Goal: Task Accomplishment & Management: Use online tool/utility

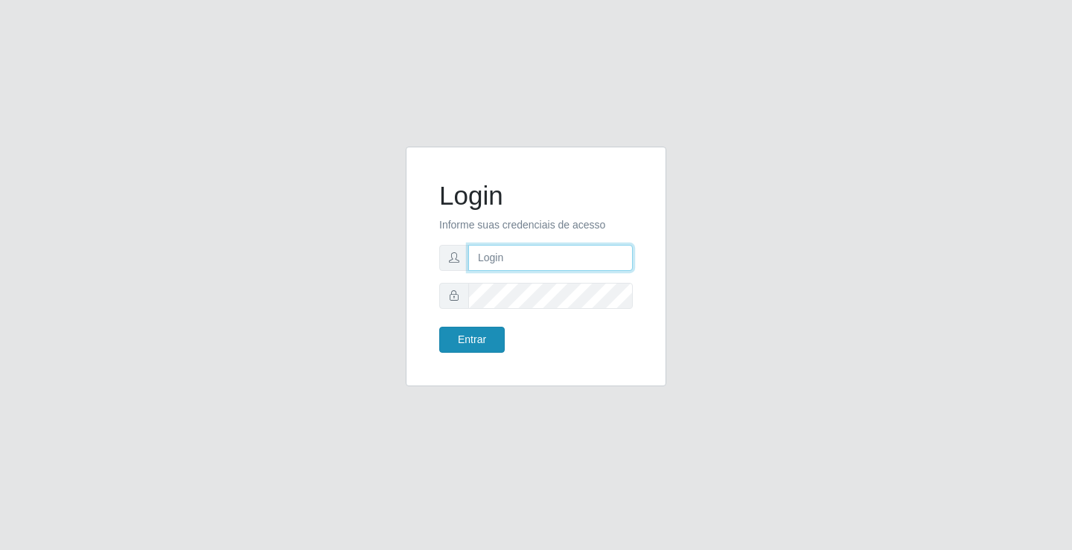
type input "[EMAIL_ADDRESS][DOMAIN_NAME]"
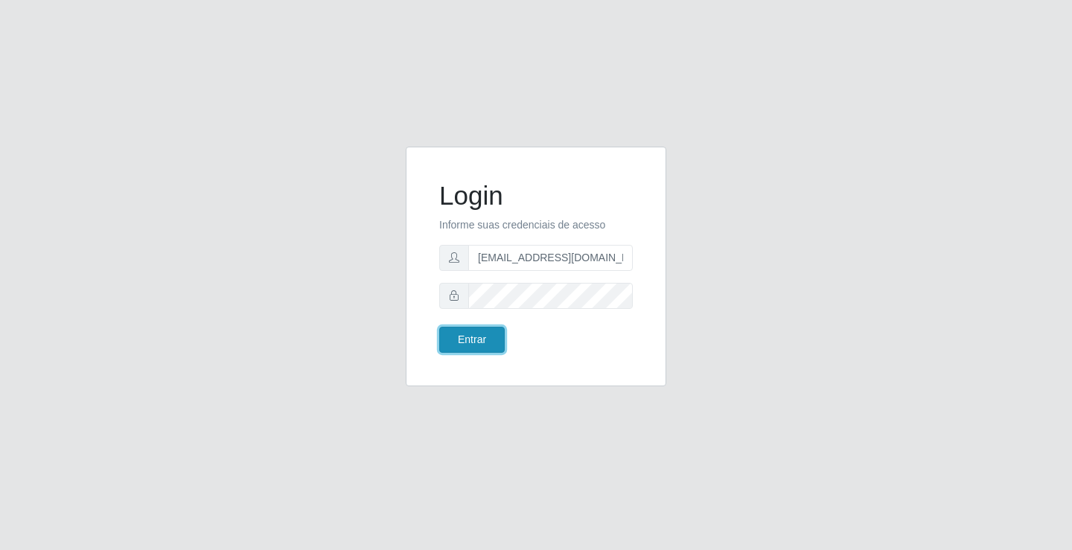
click at [451, 340] on button "Entrar" at bounding box center [472, 340] width 66 height 26
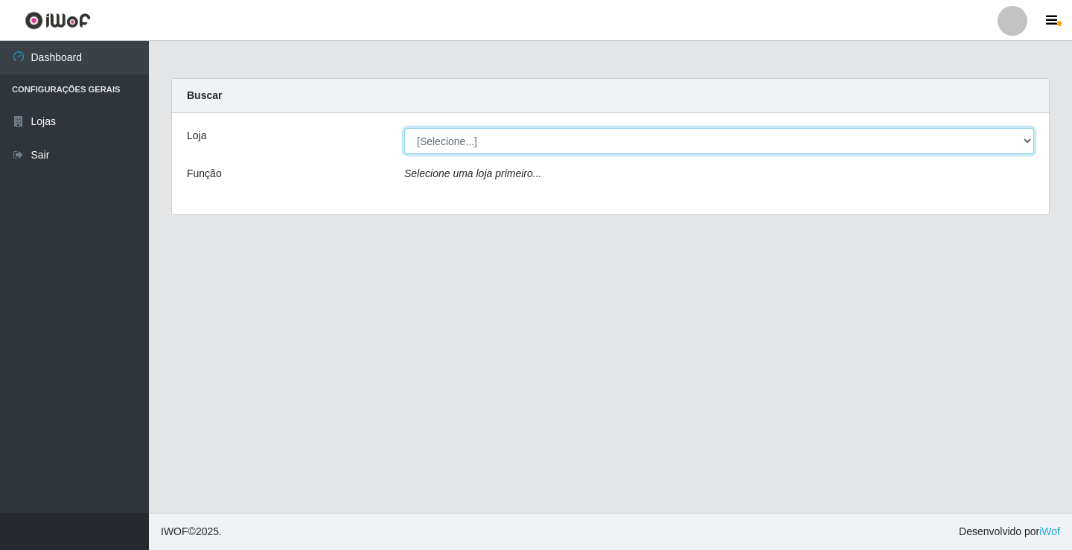
click at [533, 147] on select "[Selecione...] Rede Potiguar 4 - Extremoz" at bounding box center [719, 141] width 630 height 26
select select "78"
click at [404, 128] on select "[Selecione...] Rede Potiguar 4 - Extremoz" at bounding box center [719, 141] width 630 height 26
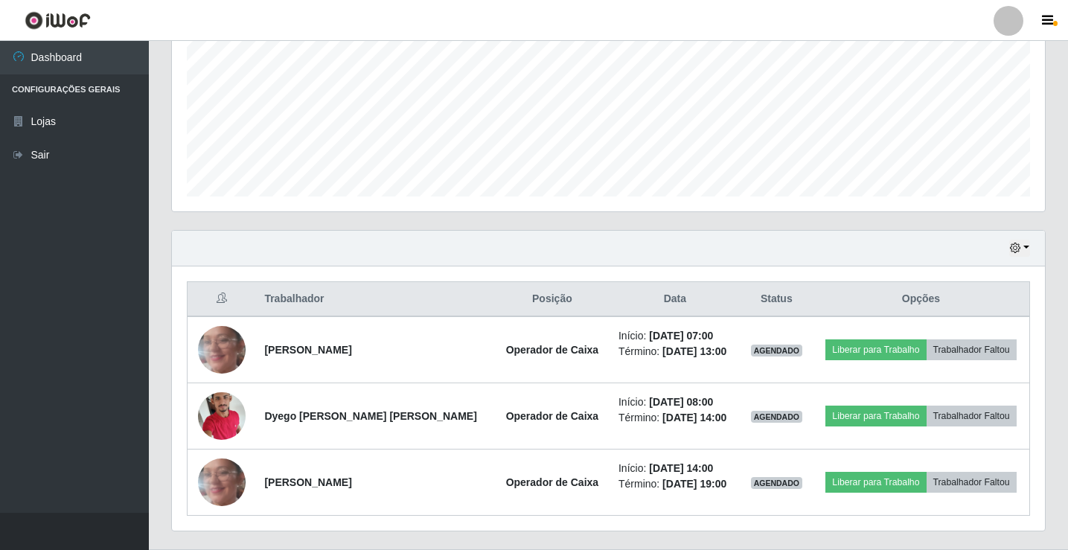
scroll to position [372, 0]
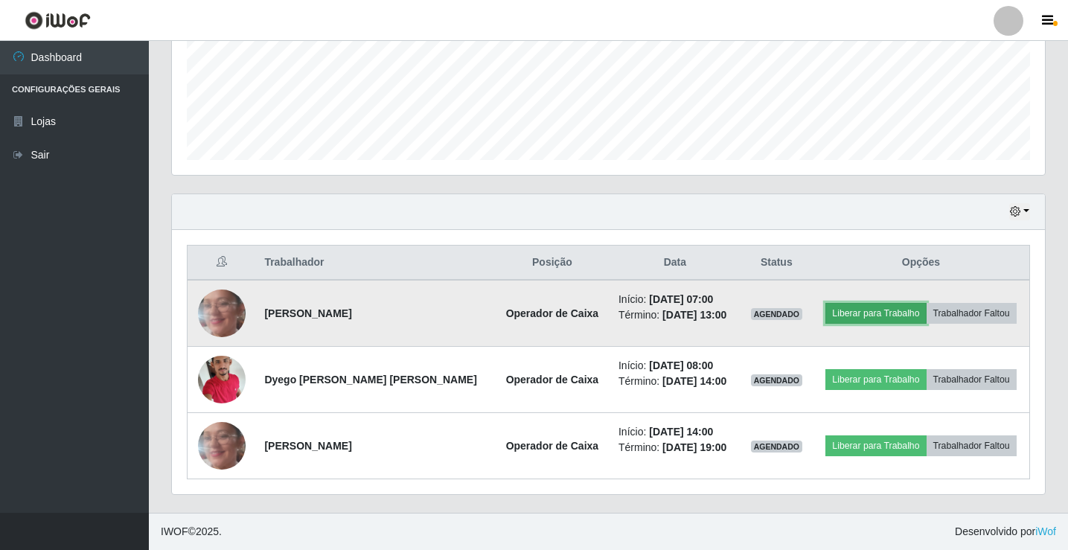
click at [863, 316] on button "Liberar para Trabalho" at bounding box center [876, 313] width 101 height 21
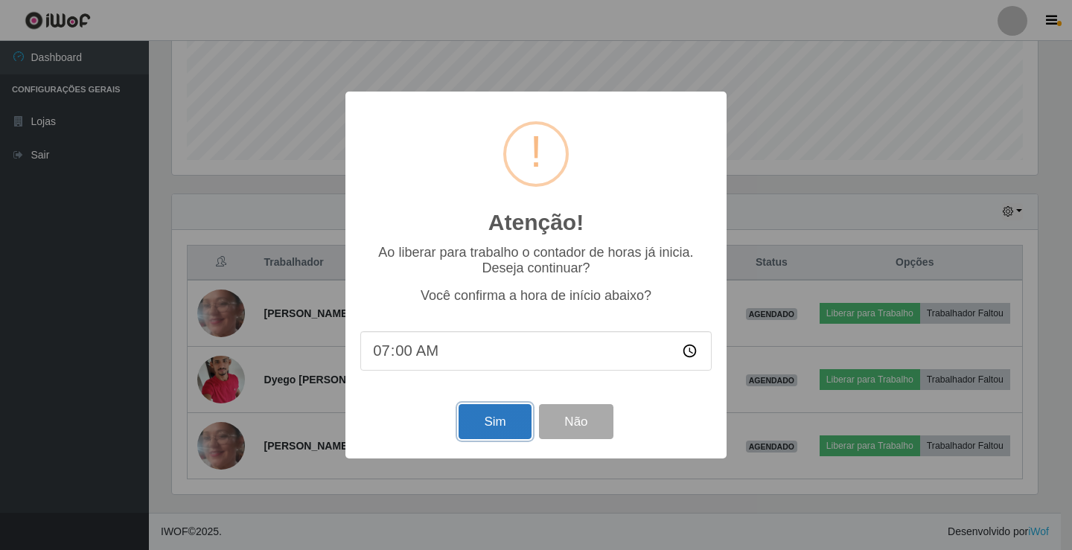
click at [498, 436] on button "Sim" at bounding box center [495, 421] width 72 height 35
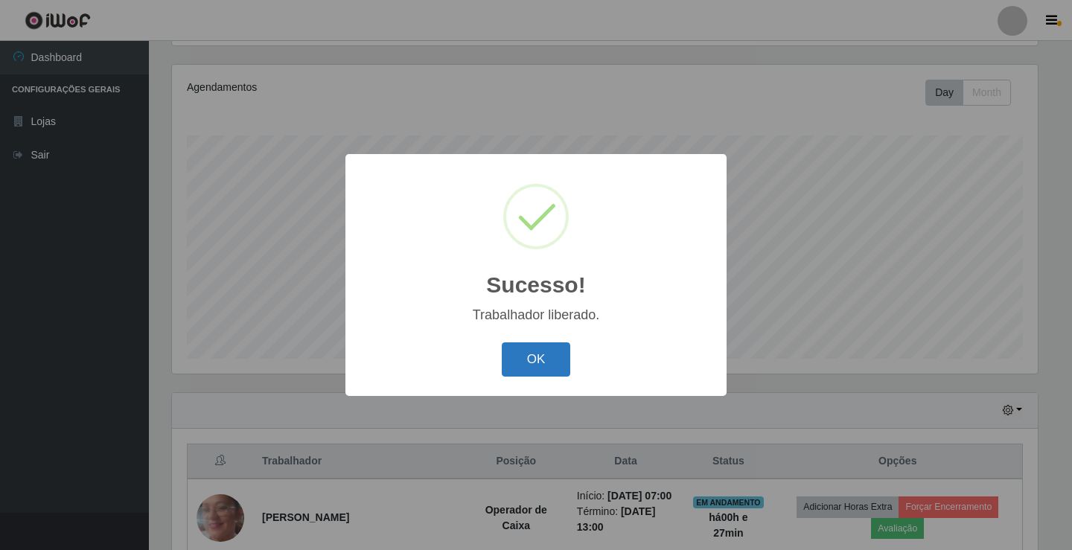
click at [518, 368] on button "OK" at bounding box center [536, 359] width 69 height 35
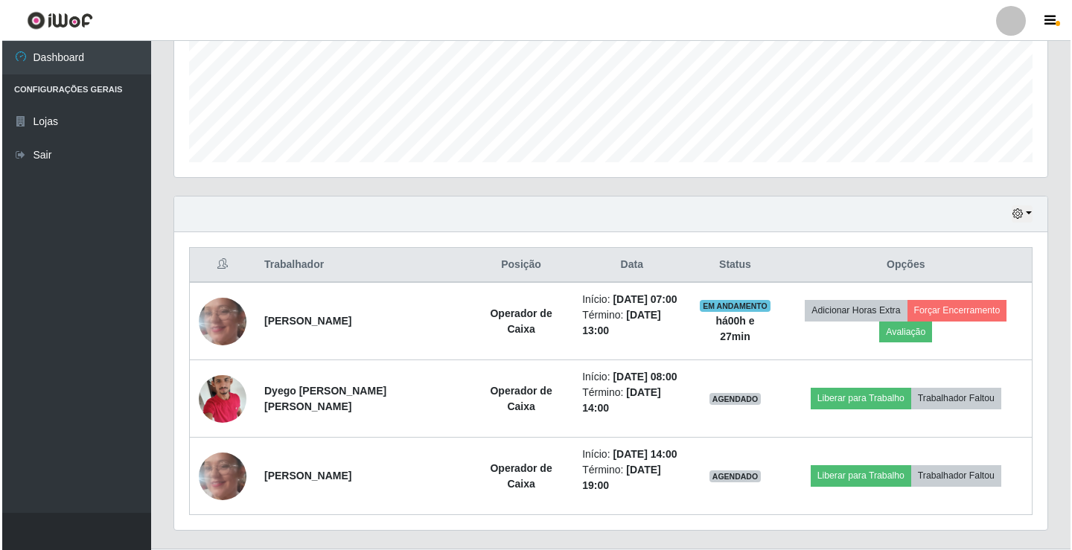
scroll to position [372, 0]
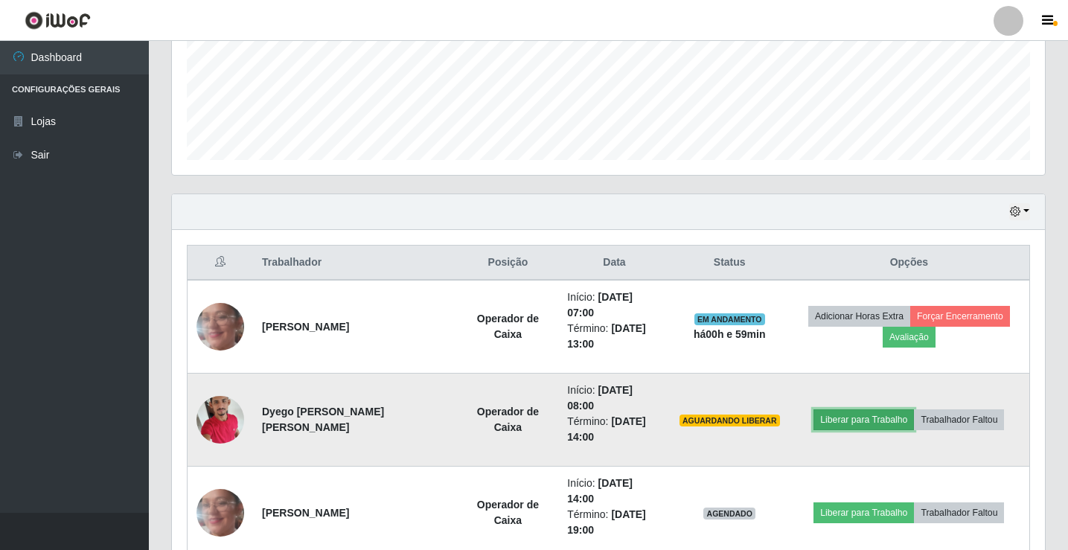
click at [857, 409] on button "Liberar para Trabalho" at bounding box center [864, 419] width 101 height 21
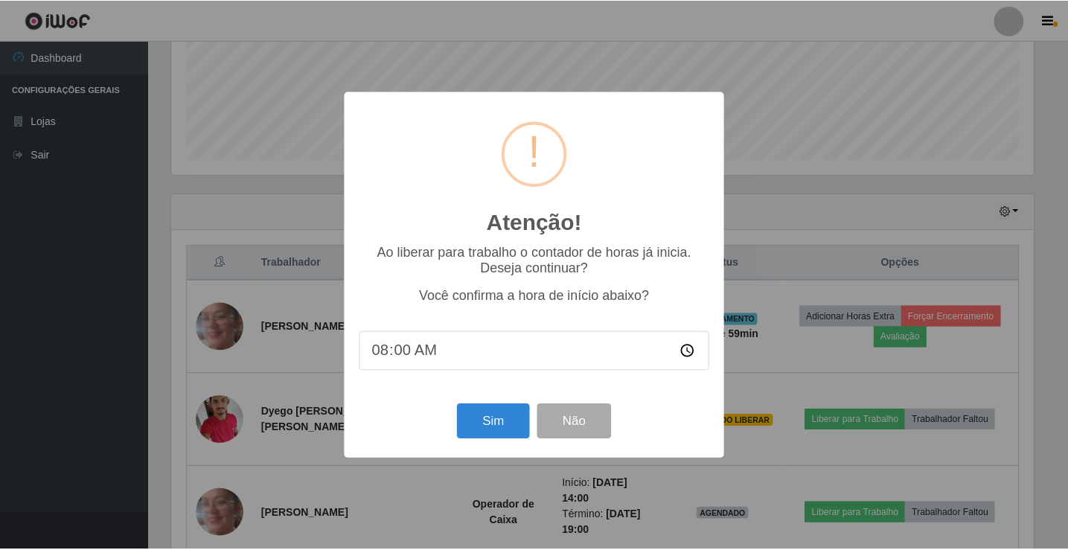
scroll to position [309, 866]
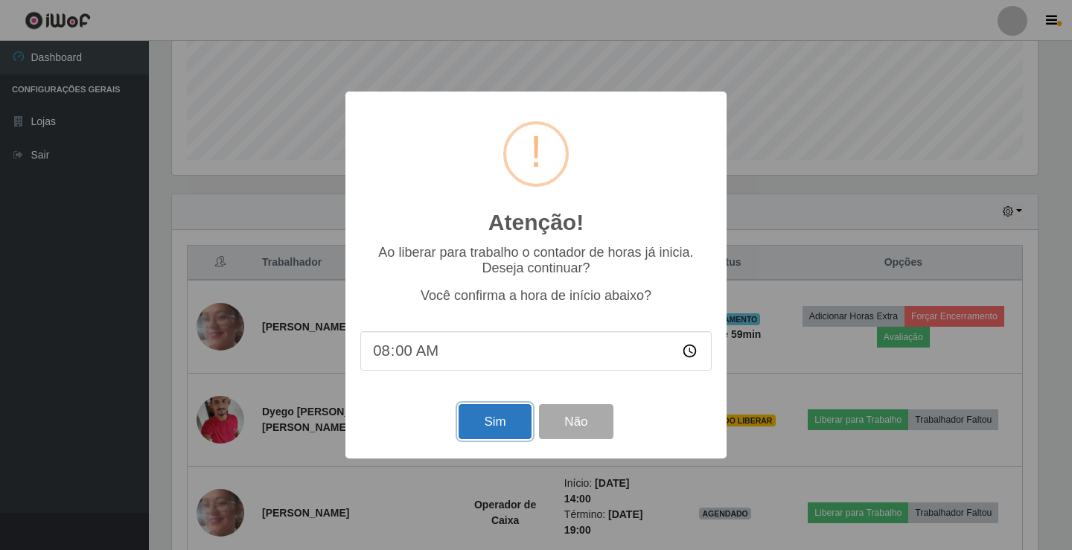
click at [500, 427] on button "Sim" at bounding box center [495, 421] width 72 height 35
